Goal: Check status

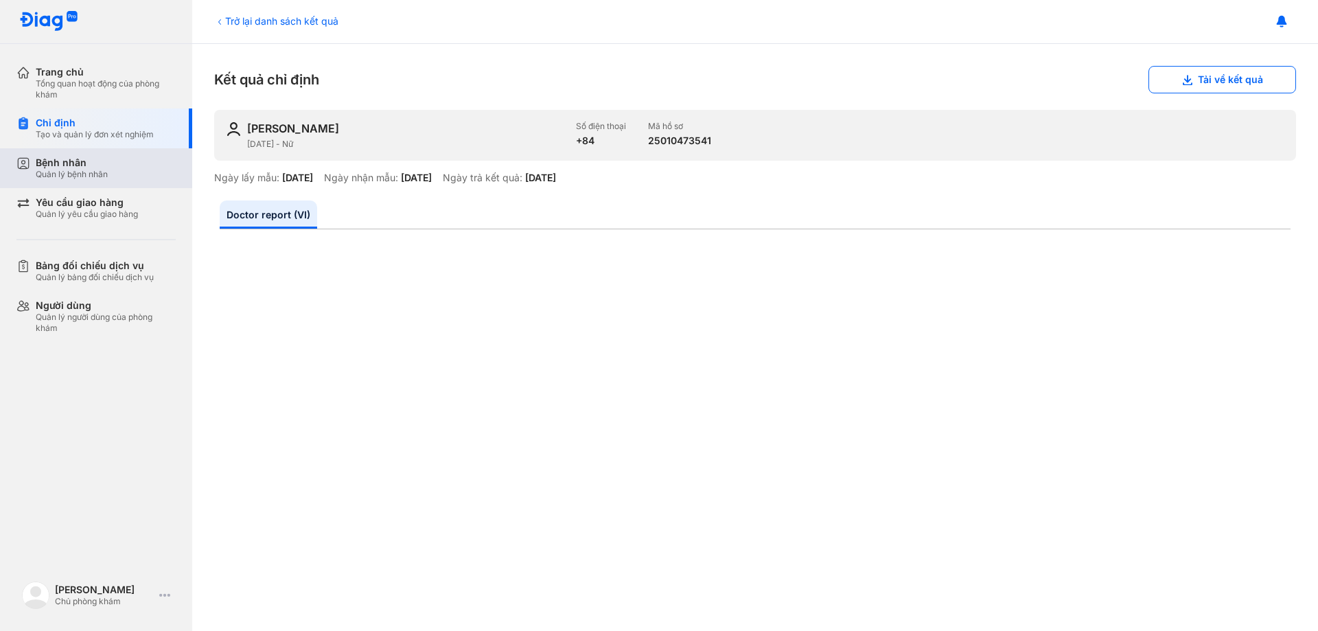
click at [131, 165] on div "Bệnh nhân Quản lý bệnh nhân" at bounding box center [106, 167] width 140 height 23
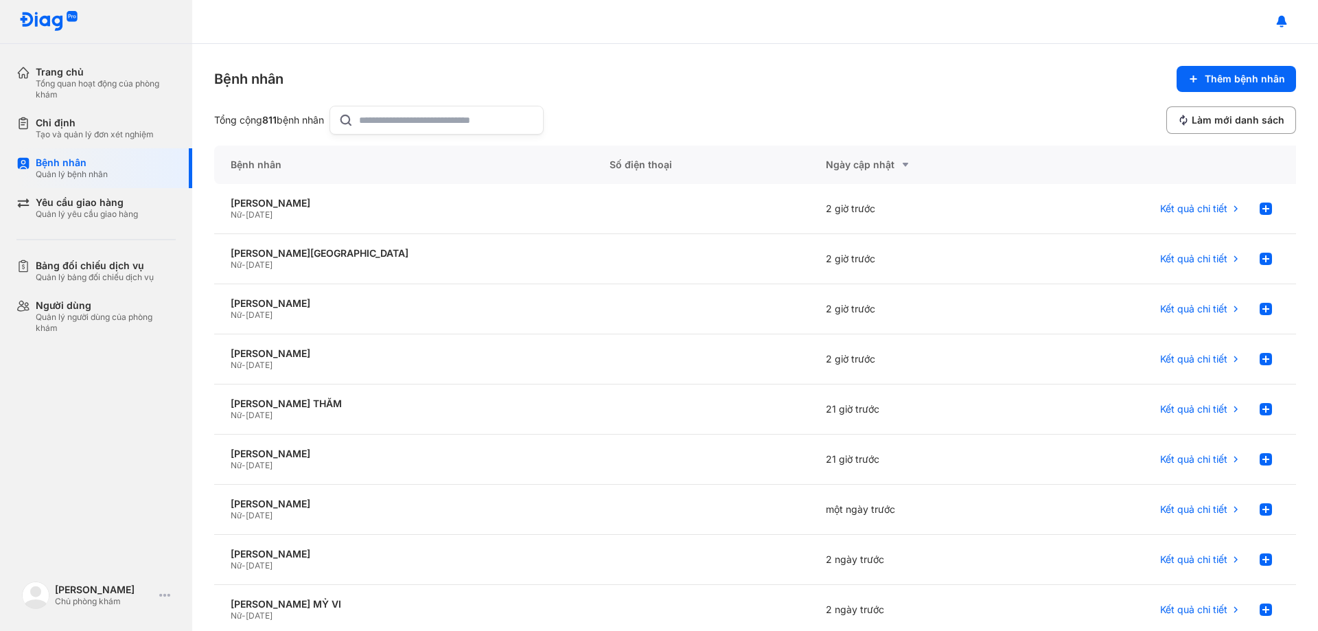
click at [432, 117] on input "text" at bounding box center [447, 119] width 176 height 27
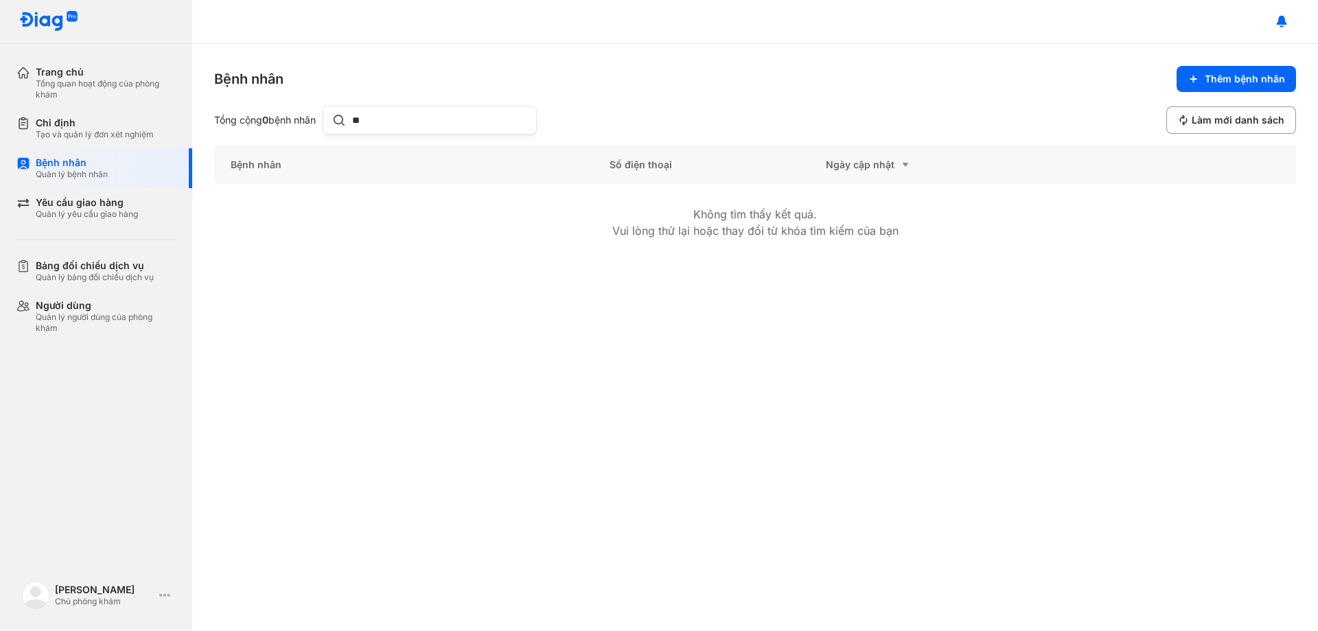
type input "*"
type input "*********"
click at [82, 80] on div "Tổng quan hoạt động của phòng khám" at bounding box center [106, 89] width 140 height 22
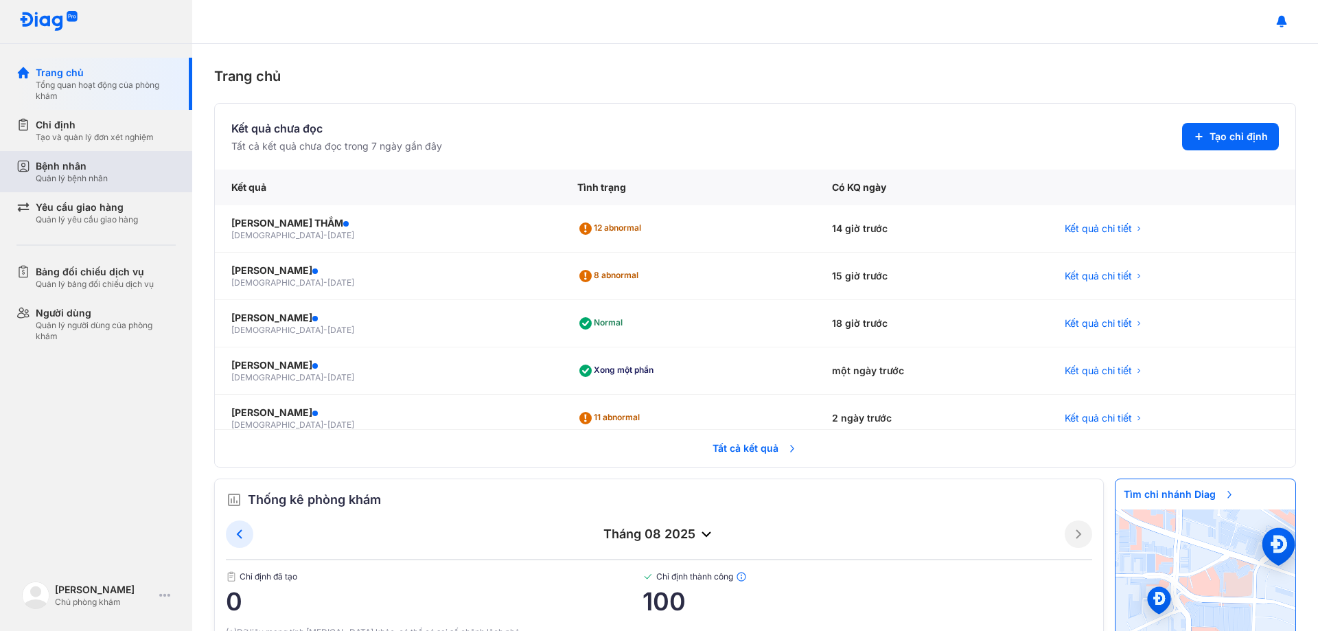
click at [91, 165] on div "Bệnh nhân" at bounding box center [72, 166] width 72 height 14
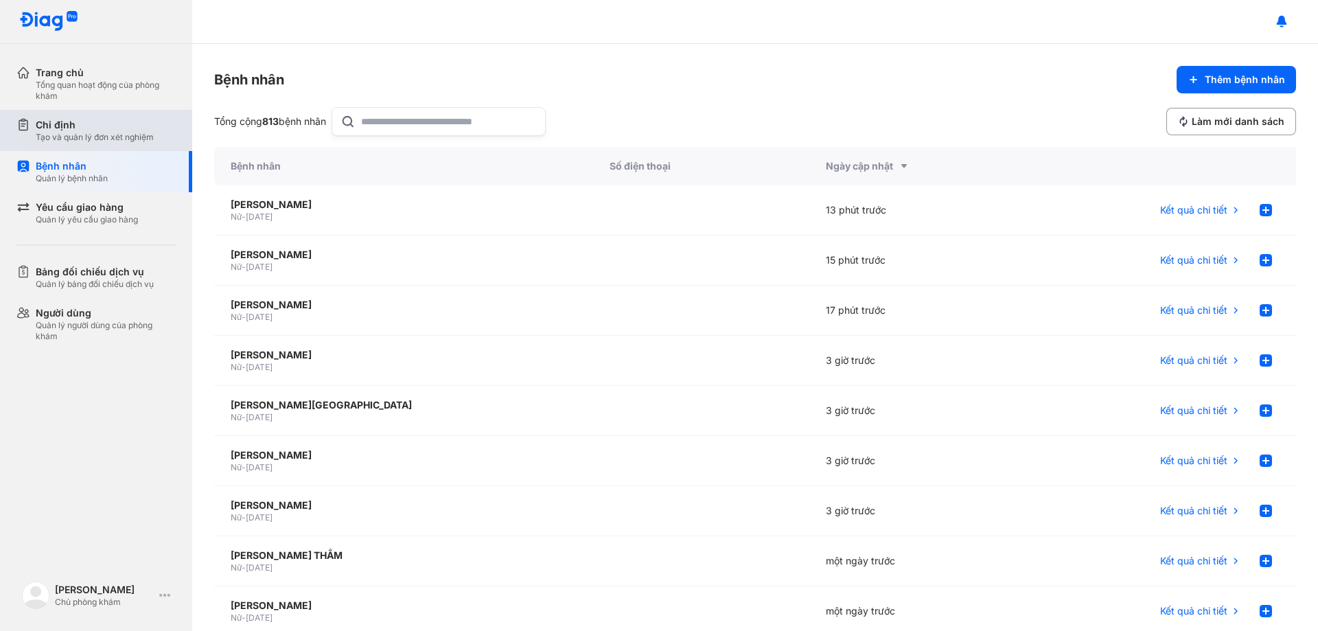
click at [97, 139] on div "Tạo và quản lý đơn xét nghiệm" at bounding box center [95, 137] width 118 height 11
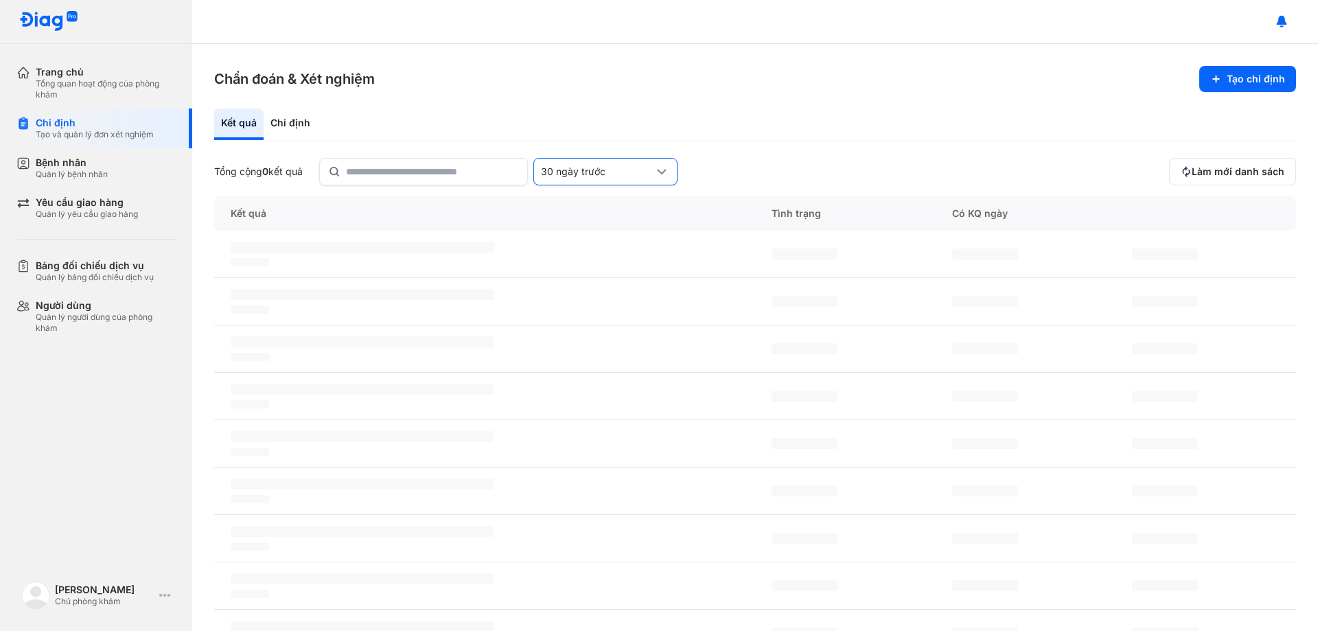
click at [666, 172] on use at bounding box center [662, 172] width 10 height 6
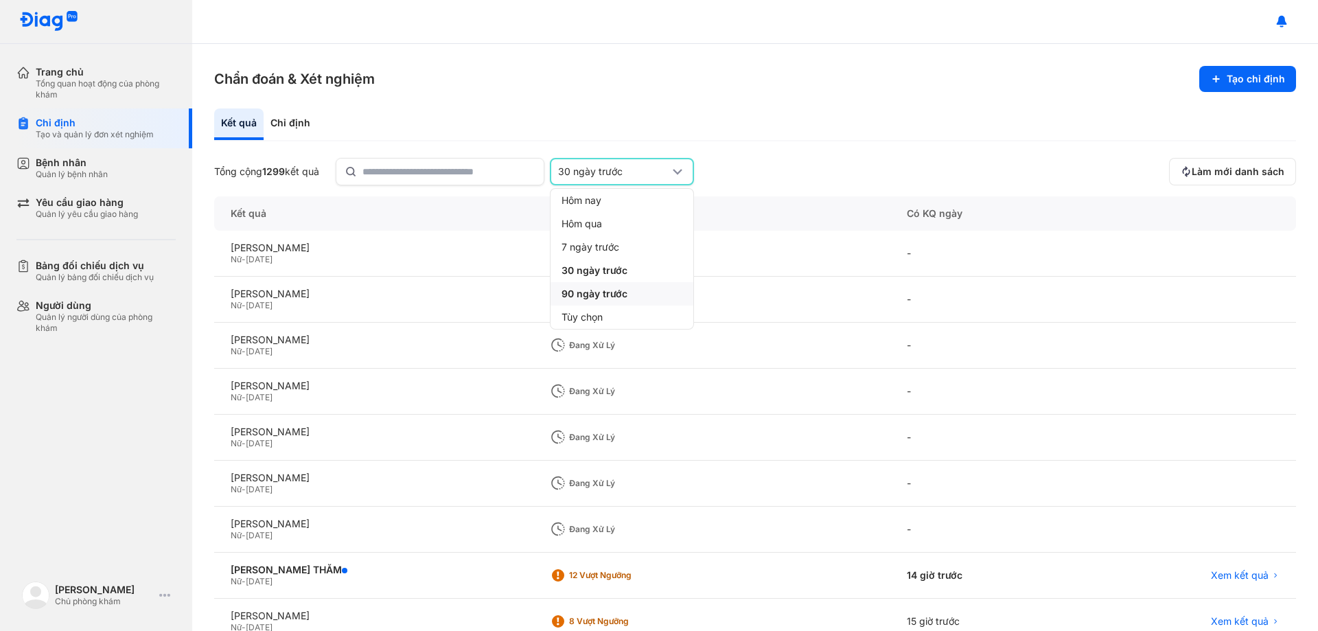
click at [592, 292] on span "90 ngày trước" at bounding box center [594, 294] width 66 height 12
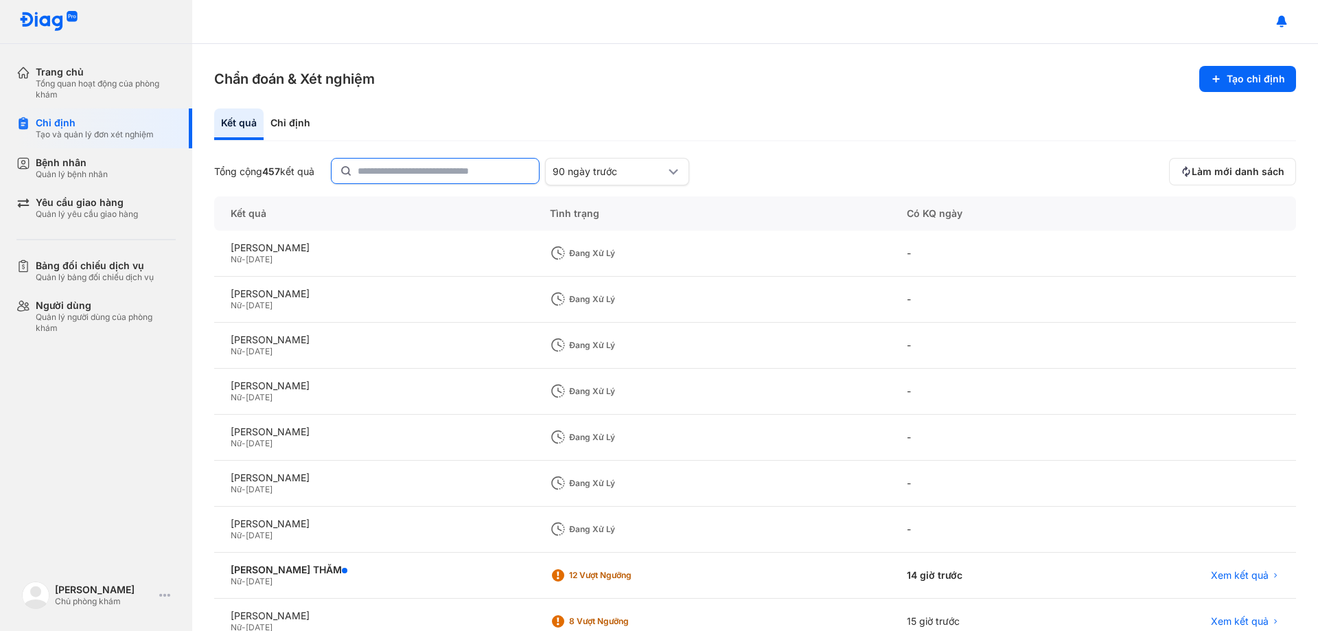
click at [397, 167] on input "text" at bounding box center [444, 171] width 173 height 25
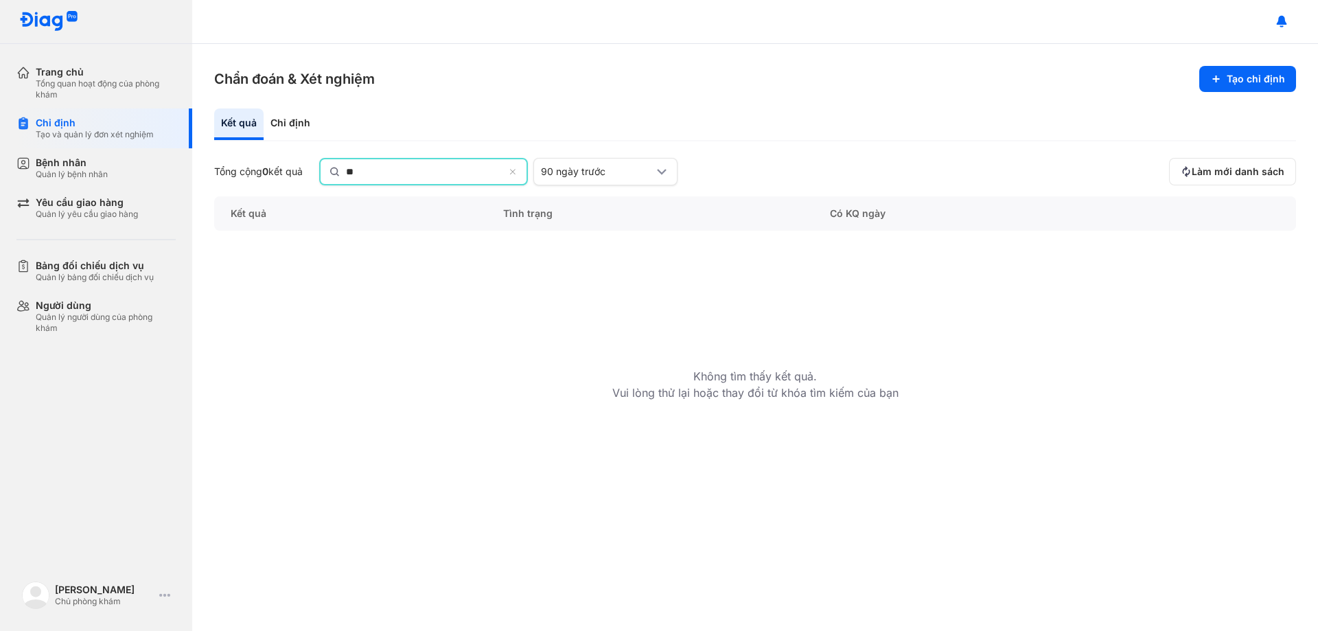
type input "*"
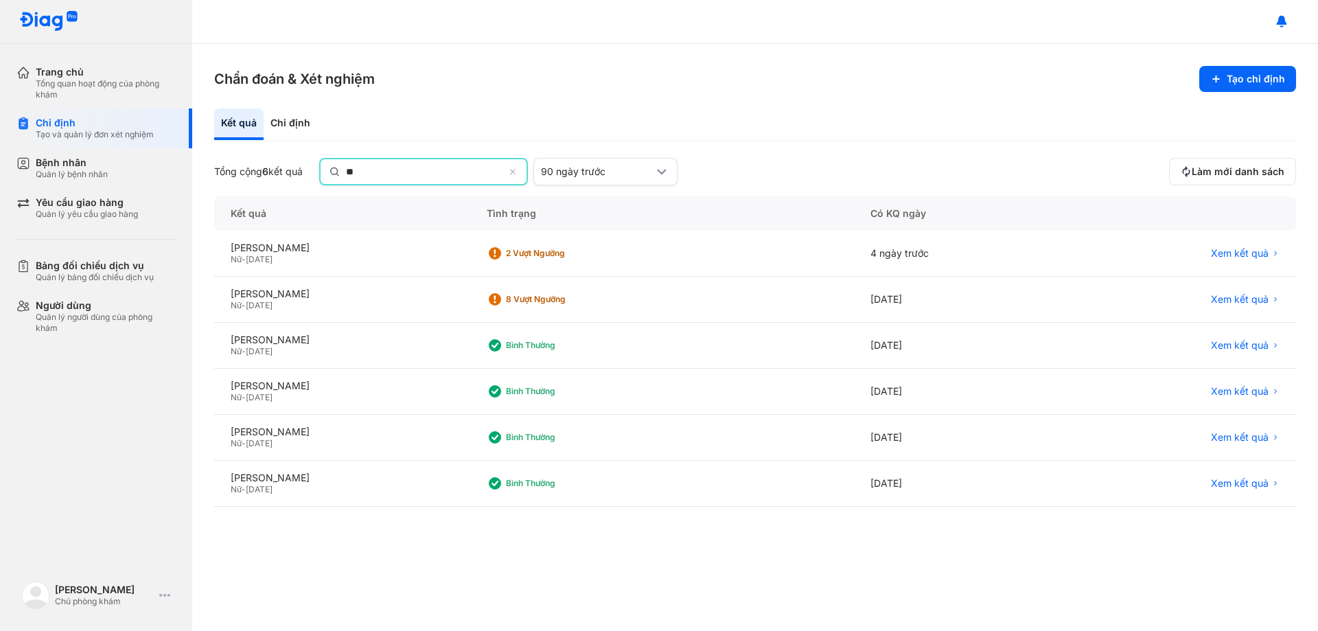
type input "*"
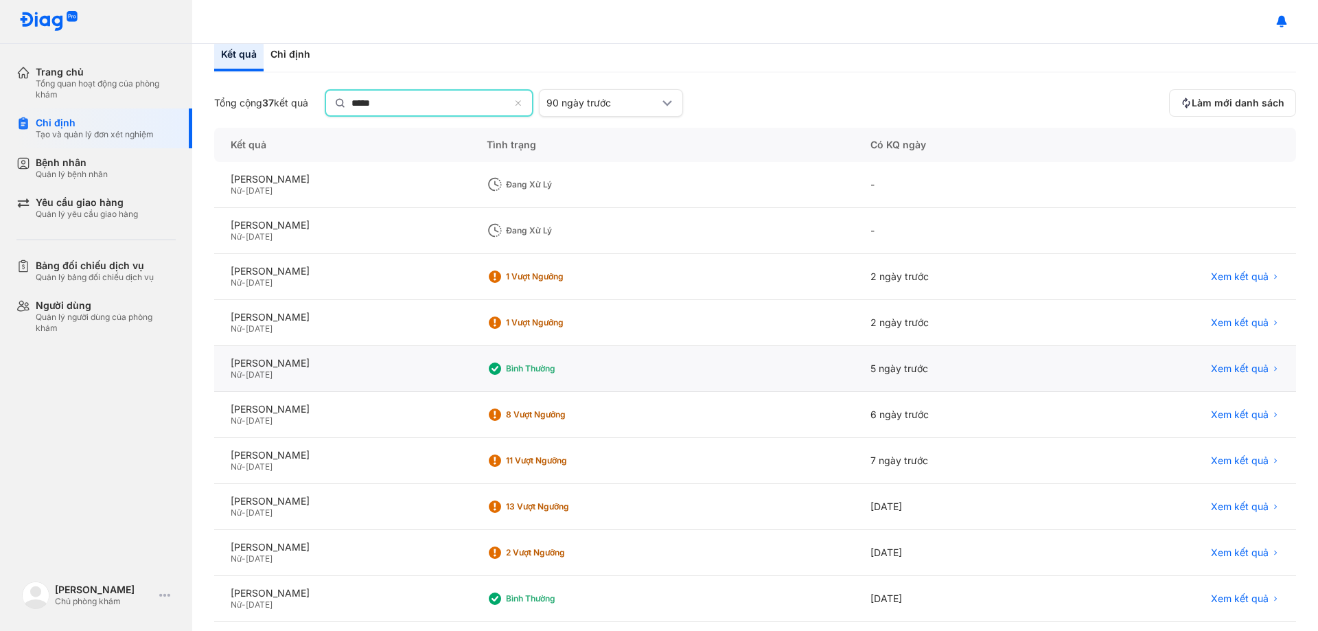
scroll to position [131, 0]
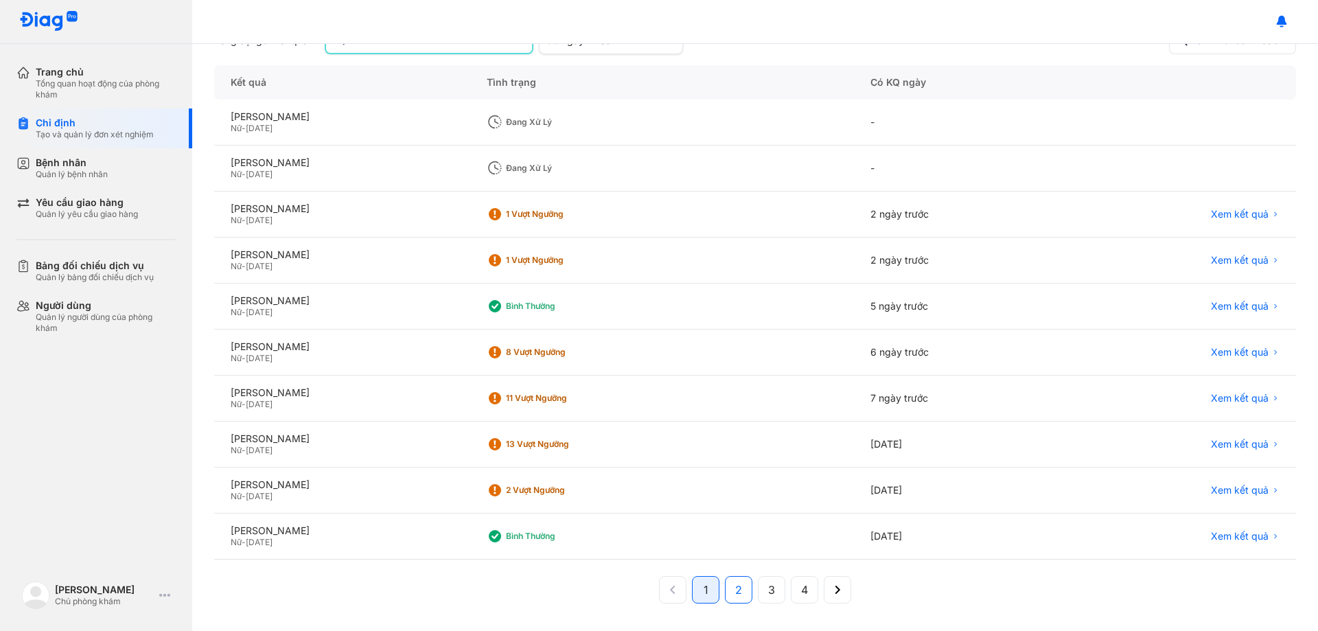
type input "*****"
click at [758, 587] on button "2" at bounding box center [771, 589] width 27 height 27
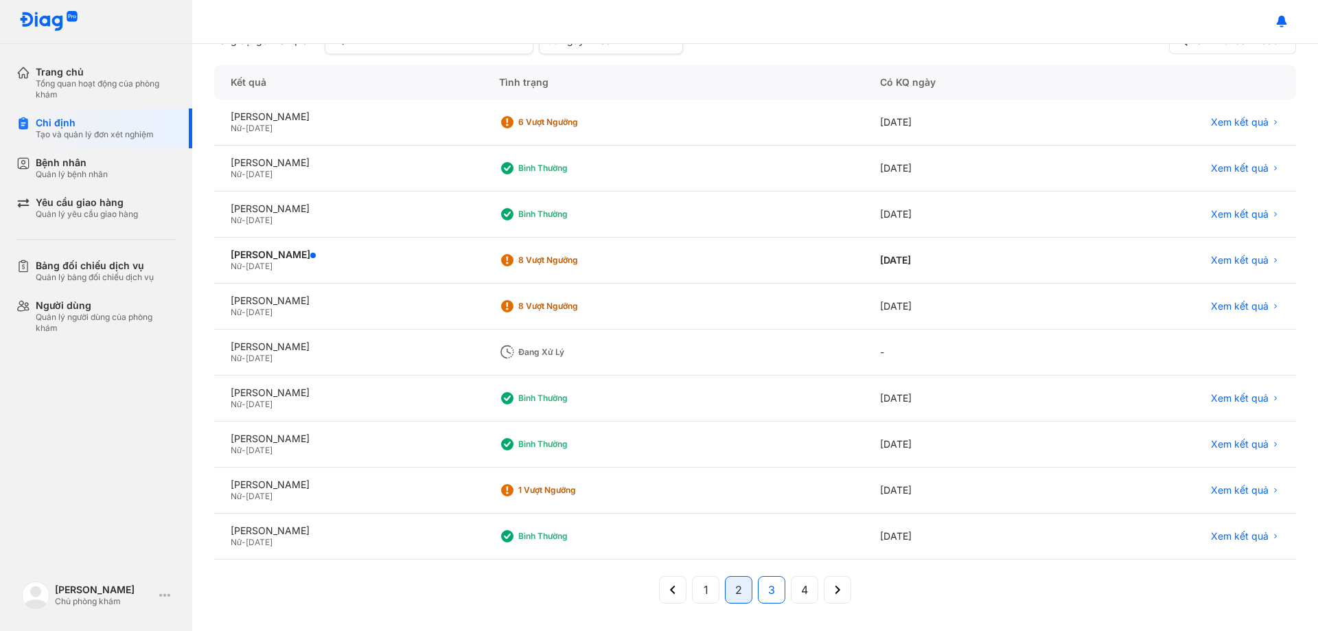
click at [768, 592] on span "3" at bounding box center [771, 589] width 7 height 16
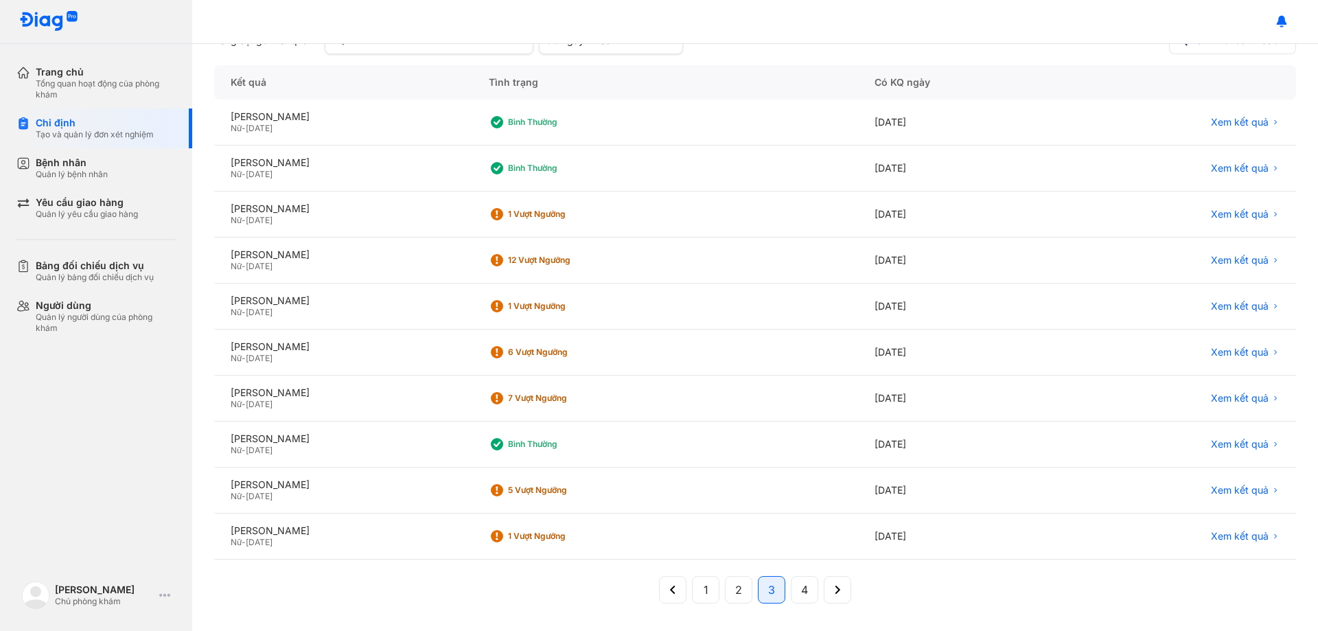
scroll to position [0, 0]
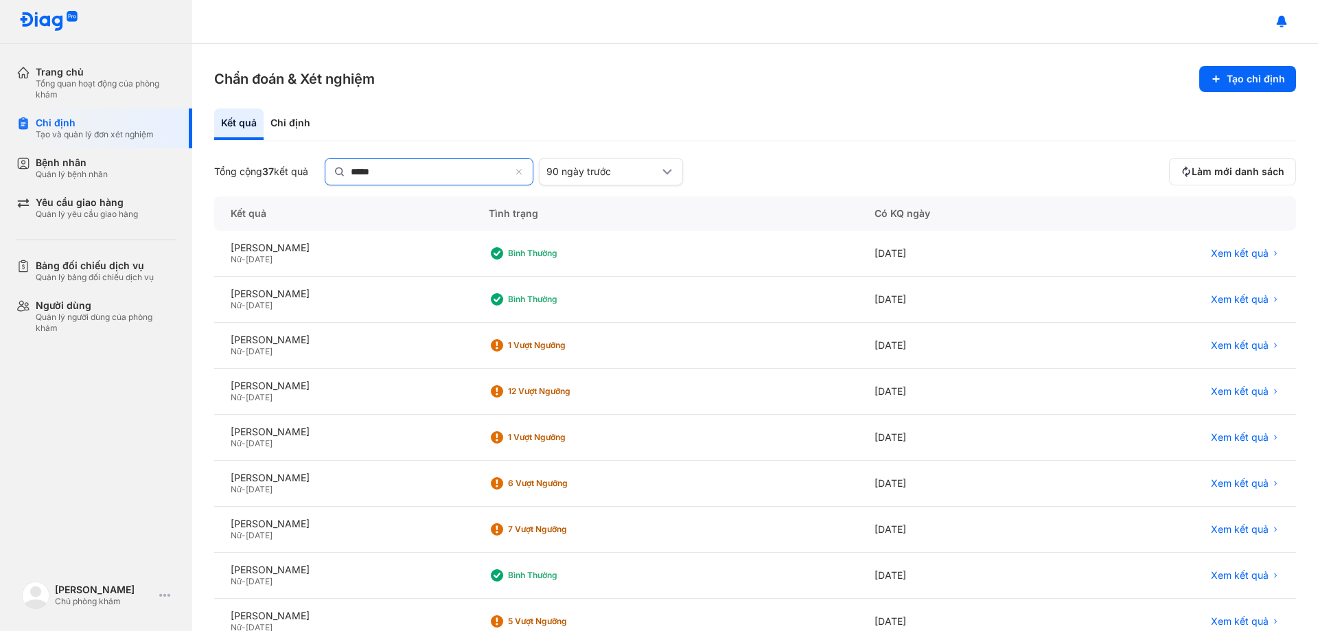
click at [524, 174] on icon at bounding box center [519, 172] width 9 height 11
click at [510, 174] on input "*****" at bounding box center [430, 171] width 159 height 25
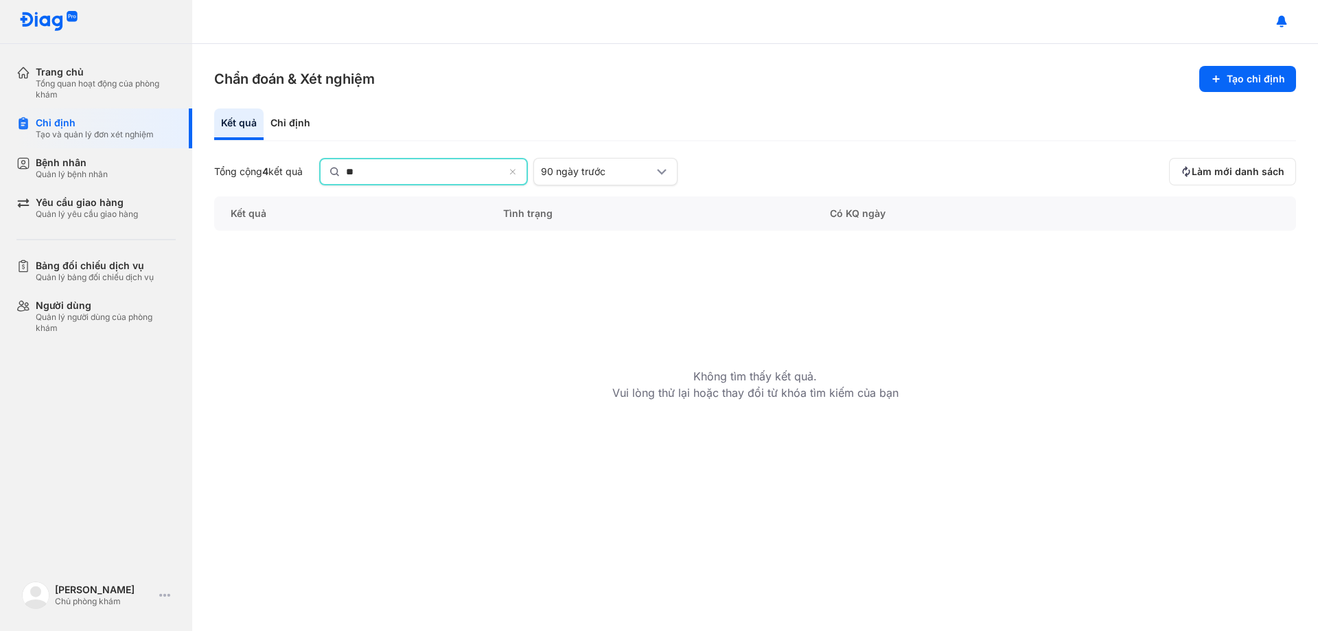
type input "*"
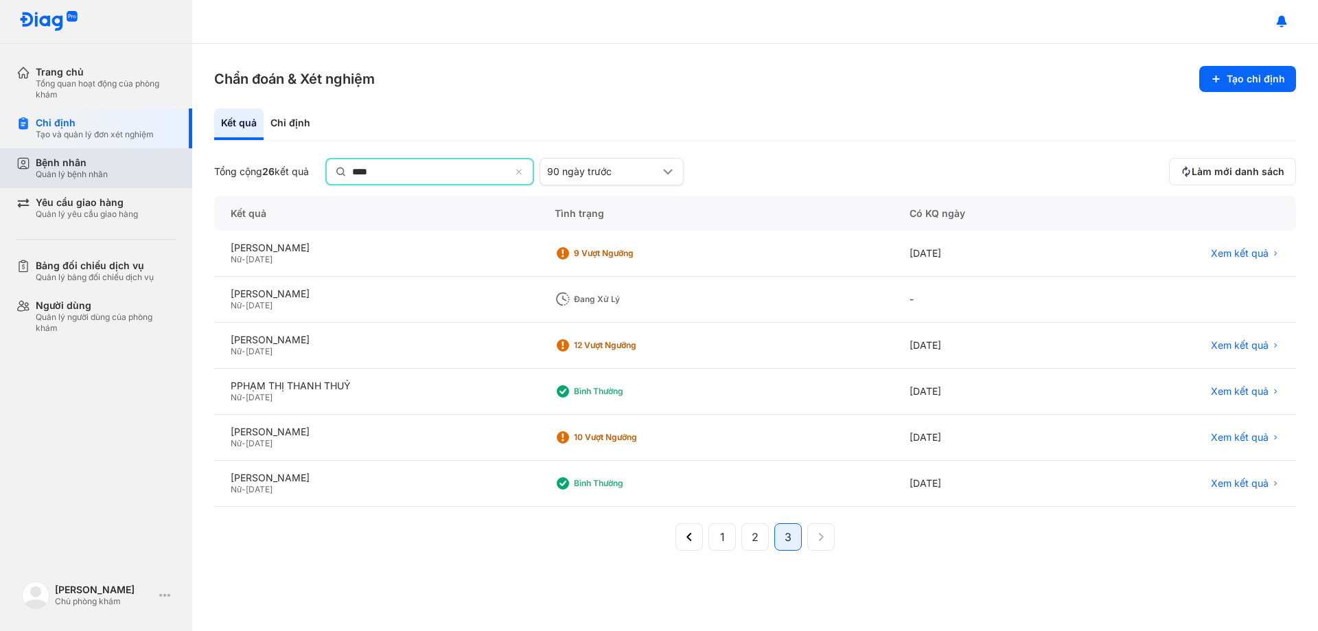
type input "****"
click at [88, 165] on div "Bệnh nhân" at bounding box center [72, 162] width 72 height 12
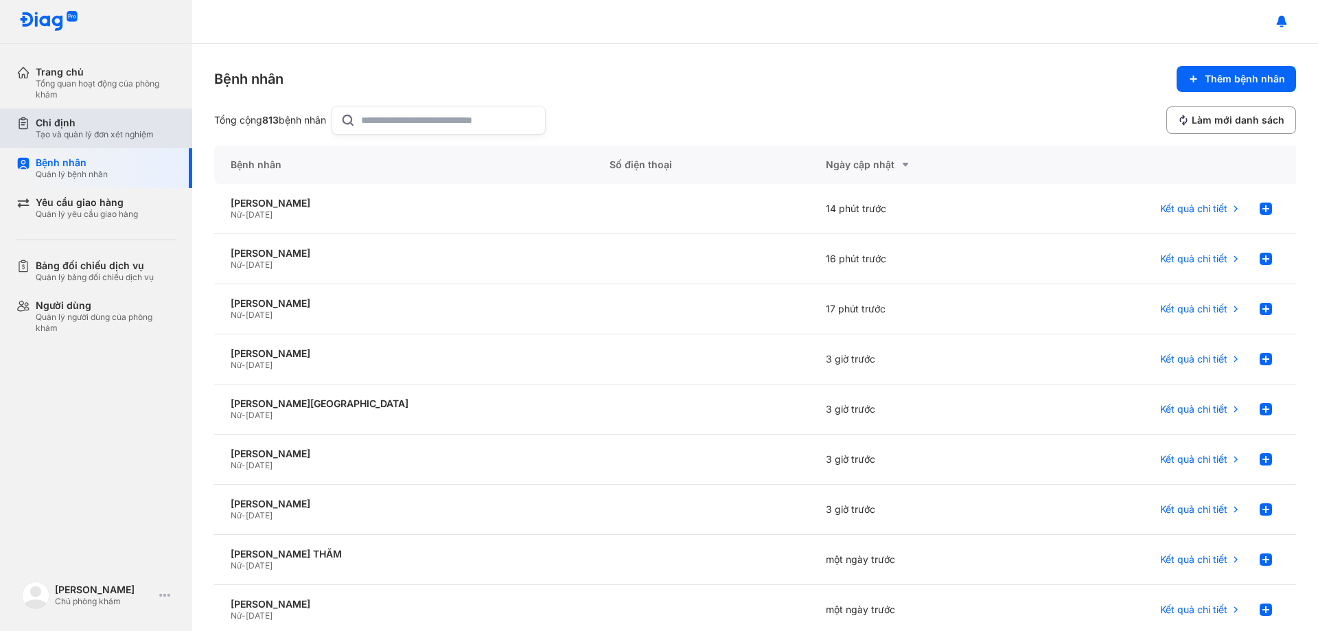
click at [106, 128] on div "Chỉ định" at bounding box center [95, 123] width 118 height 12
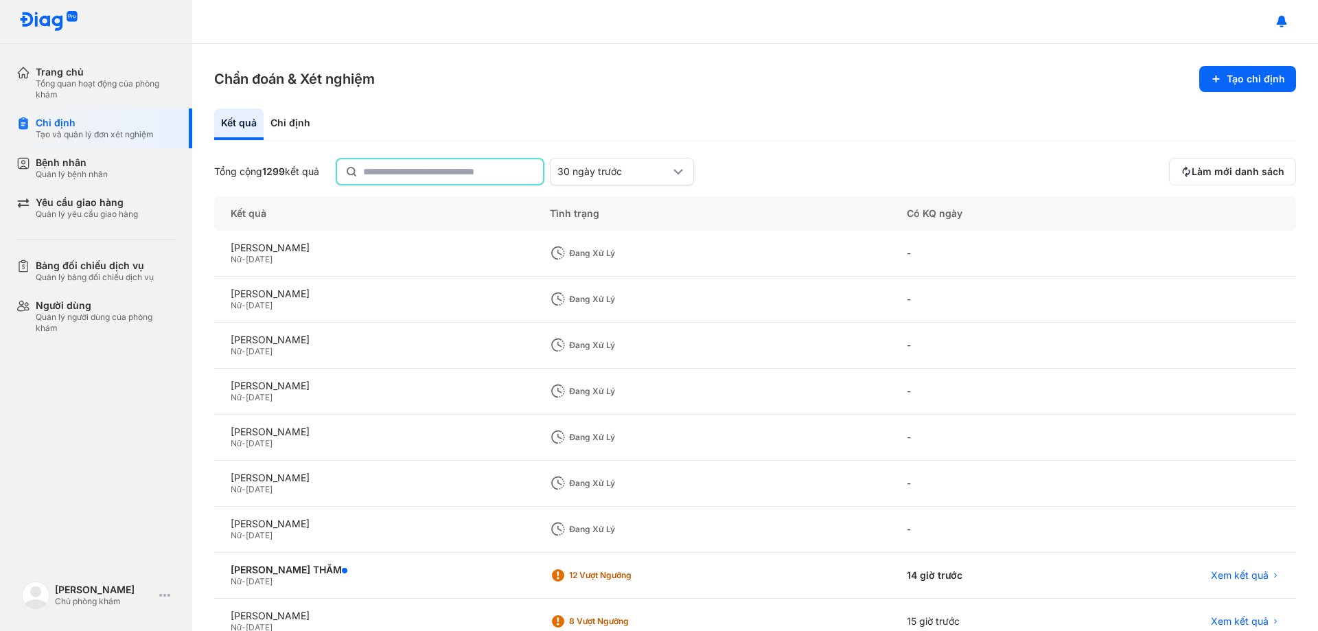
click at [441, 174] on input "text" at bounding box center [449, 171] width 172 height 25
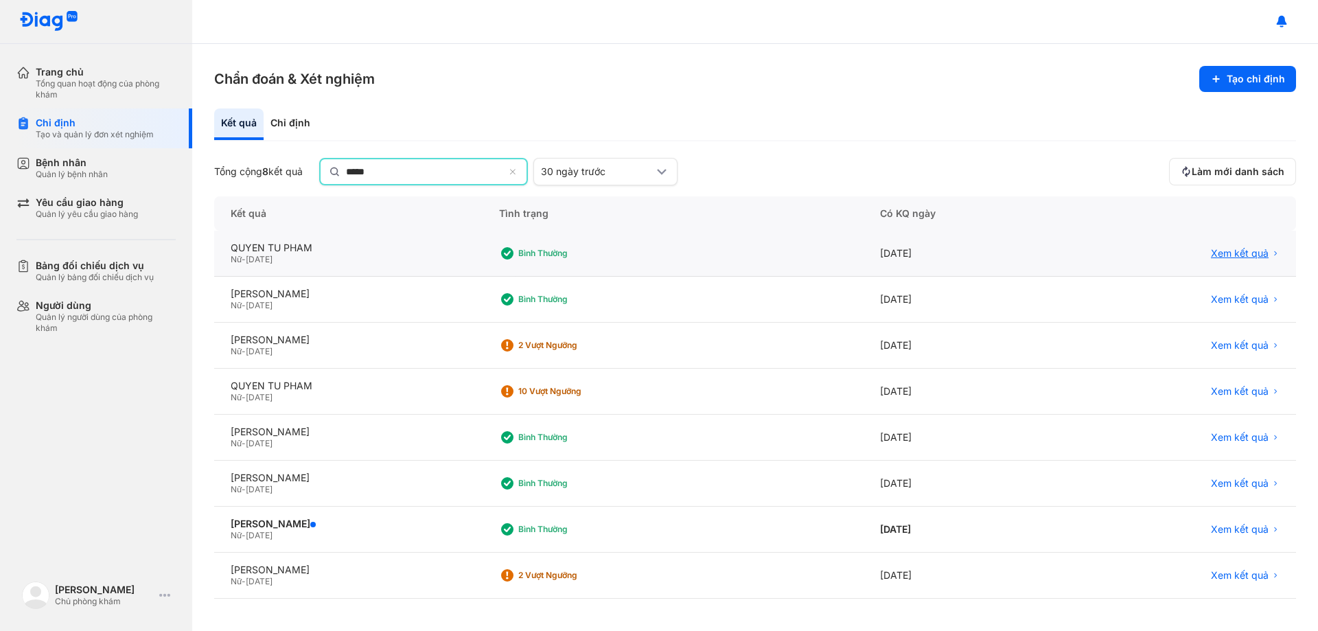
type input "*****"
click at [1240, 257] on span "Xem kết quả" at bounding box center [1240, 253] width 58 height 12
